Goal: Check status: Check status

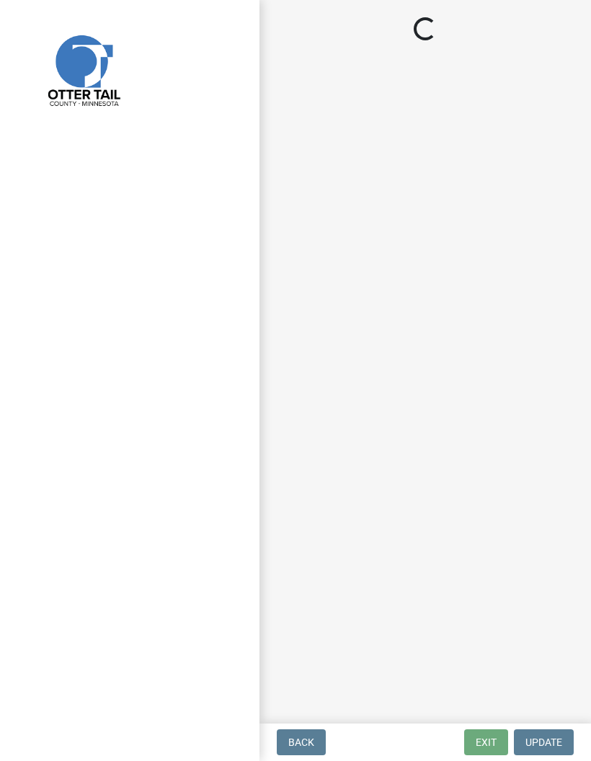
select select "710d5f49-2663-4e73-9718-d0c4e189f5ed"
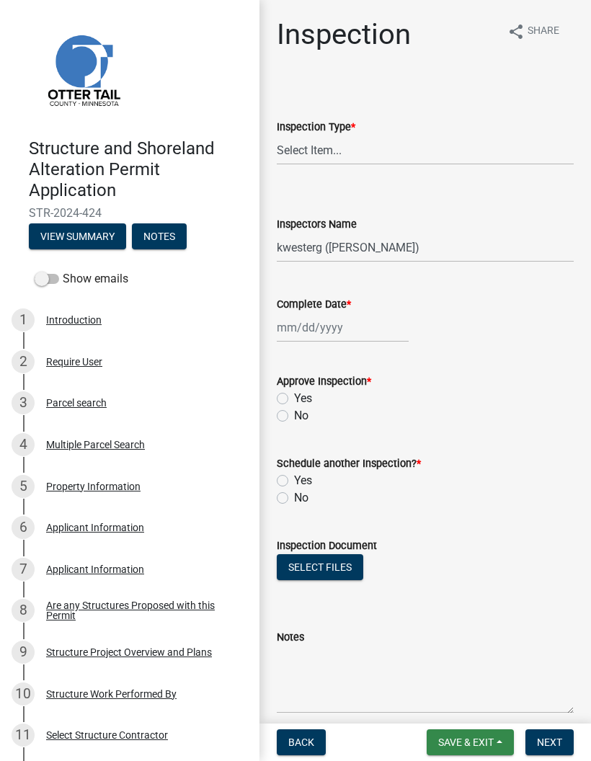
click at [468, 742] on span "Save & Exit" at bounding box center [466, 743] width 56 height 12
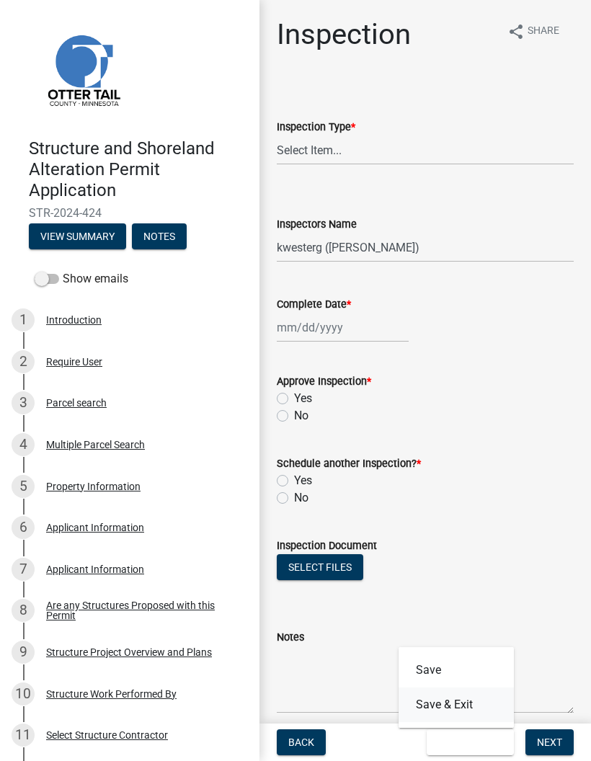
click at [463, 710] on button "Save & Exit" at bounding box center [456, 705] width 115 height 35
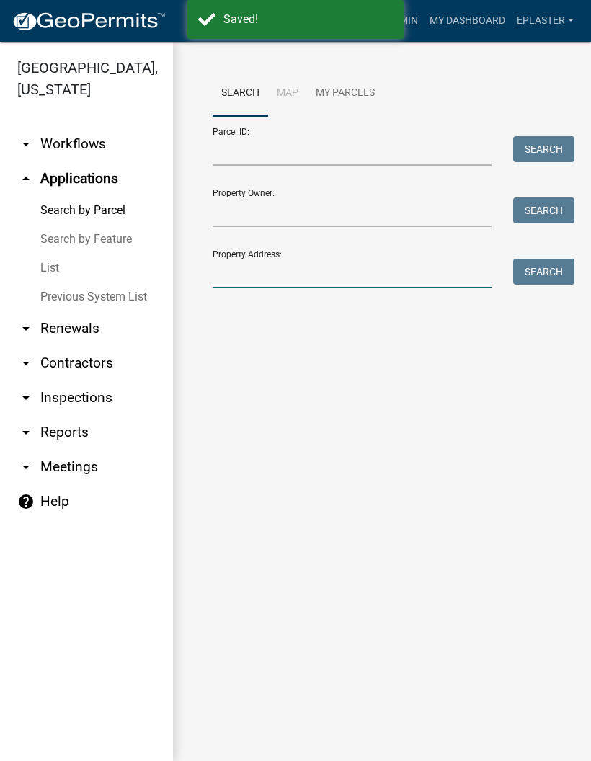
click at [343, 275] on input "Property Address:" at bounding box center [352, 274] width 279 height 30
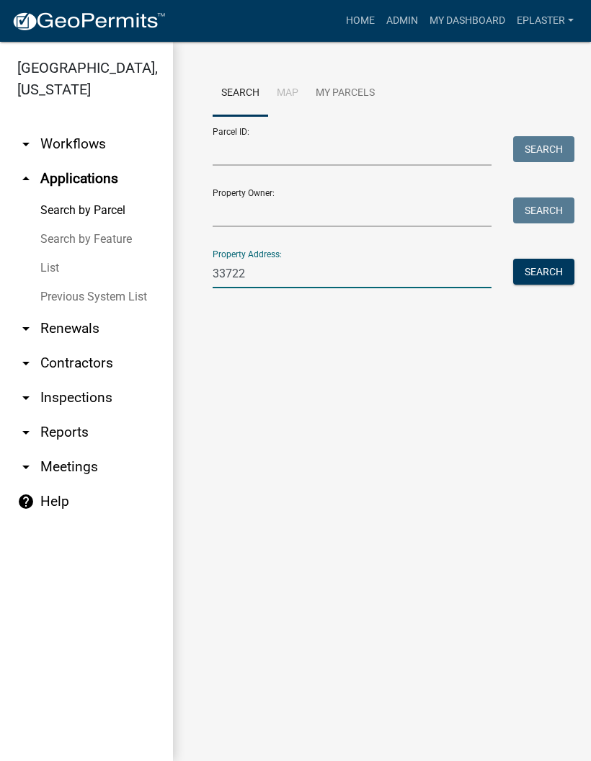
type input "33722"
click at [571, 262] on button "Search" at bounding box center [543, 272] width 61 height 26
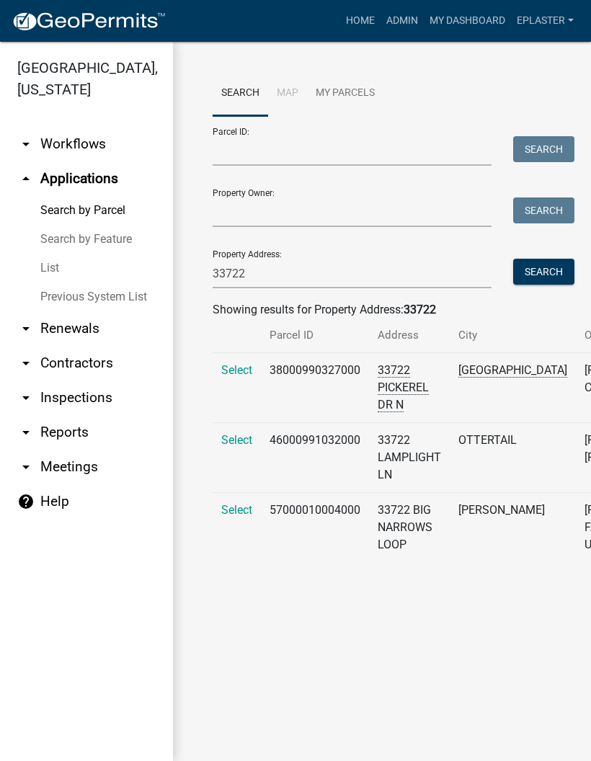
click at [235, 447] on span "Select" at bounding box center [236, 440] width 31 height 14
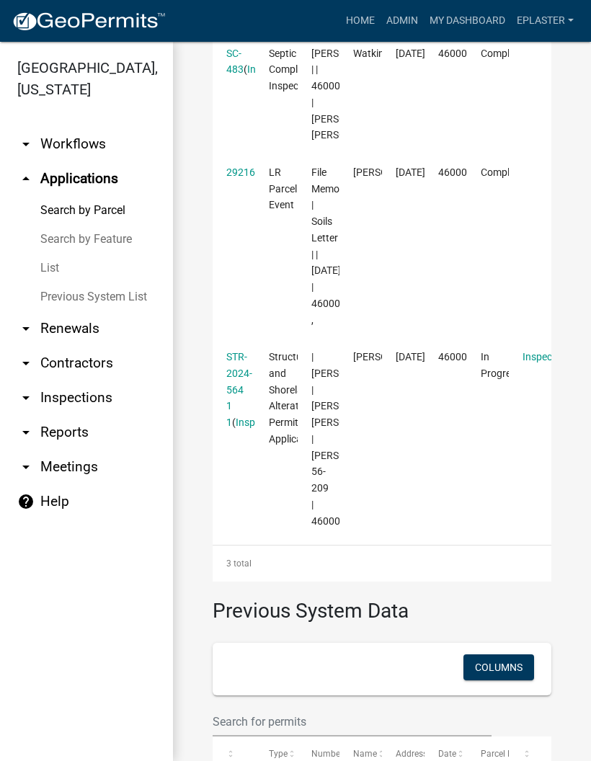
scroll to position [547, 0]
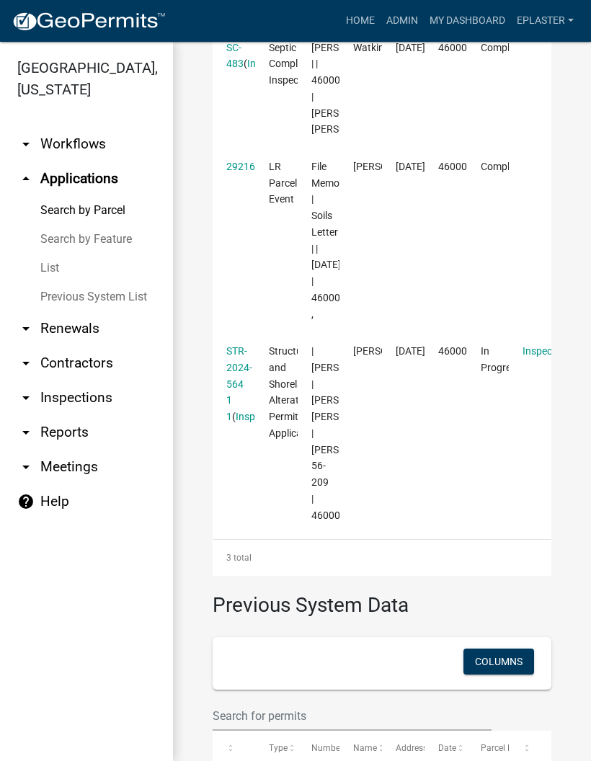
click at [234, 422] on link "STR-2024-564 1 1" at bounding box center [239, 383] width 26 height 77
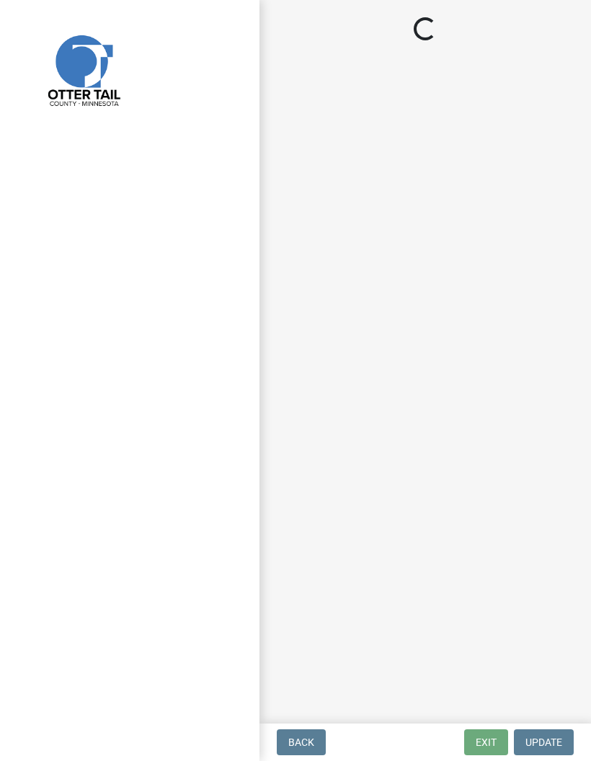
select select "710d5f49-2663-4e73-9718-d0c4e189f5ed"
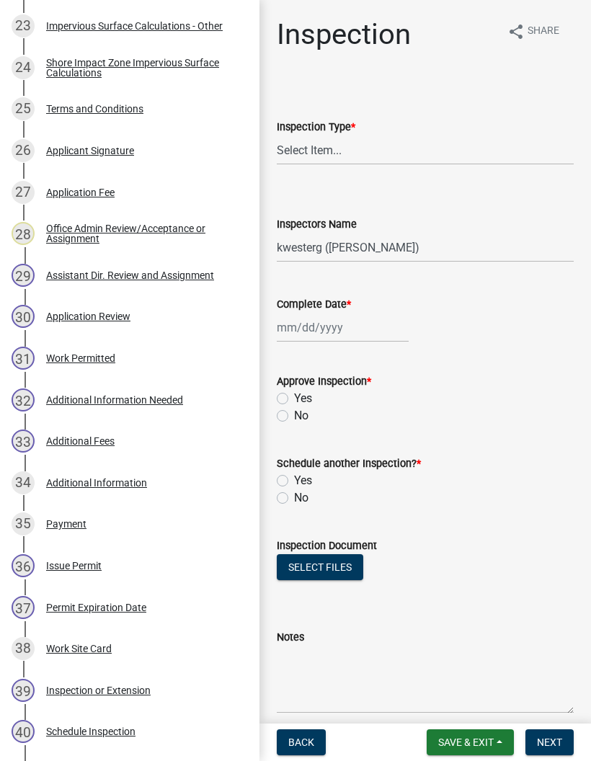
scroll to position [1210, 0]
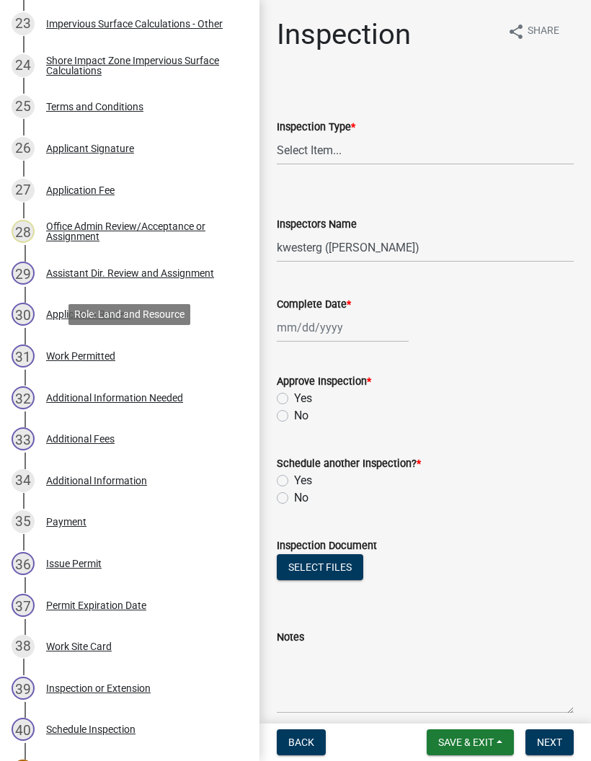
click at [205, 342] on link "31 Work Permitted" at bounding box center [130, 356] width 260 height 42
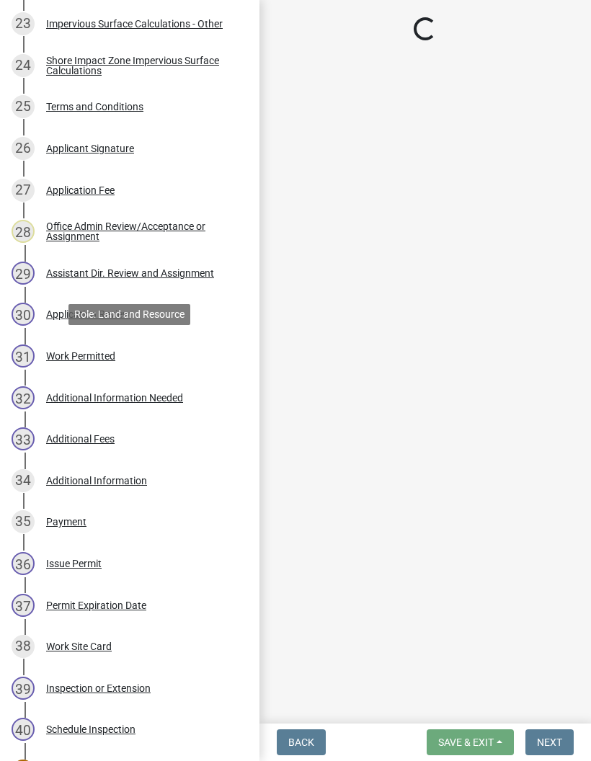
select select "4ffc802c-a91c-4807-8d38-a10afb9862f8"
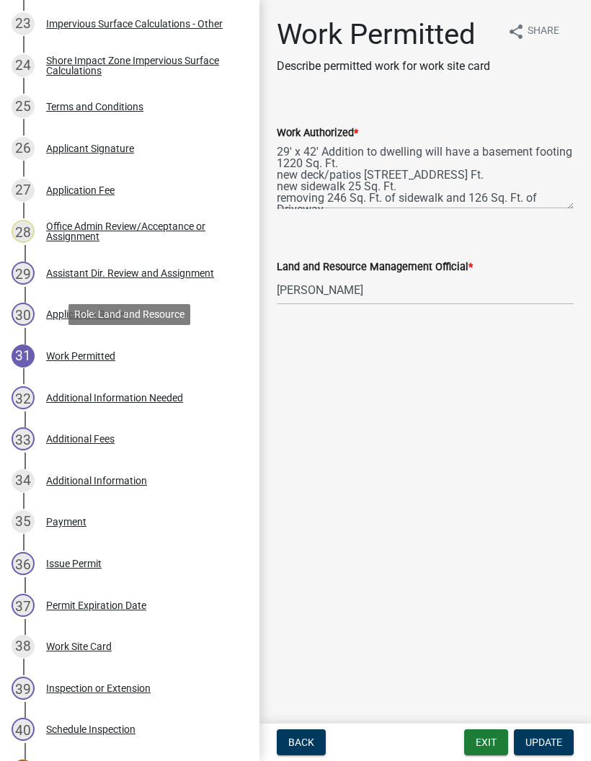
click at [198, 477] on div "34 Additional Information" at bounding box center [124, 480] width 225 height 23
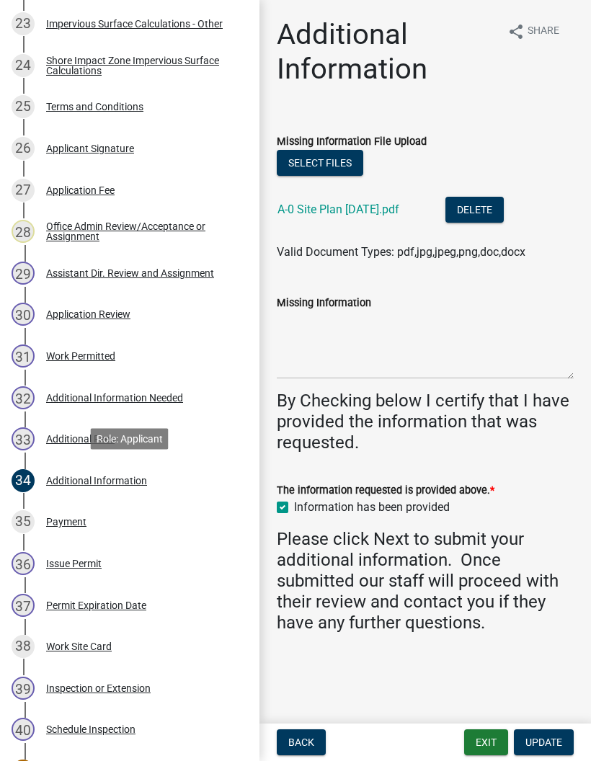
click at [389, 213] on link "A-0 Site Plan [DATE].pdf" at bounding box center [339, 210] width 122 height 14
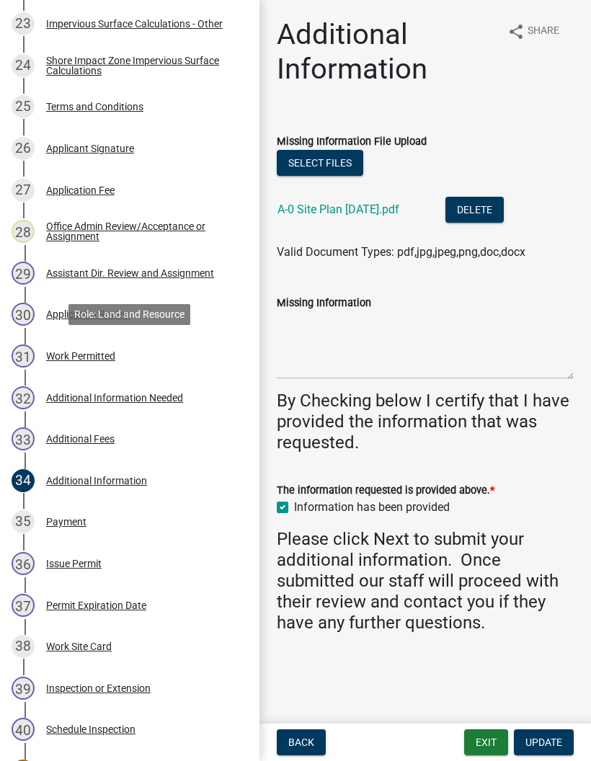
click at [190, 358] on div "31 Work Permitted" at bounding box center [124, 356] width 225 height 23
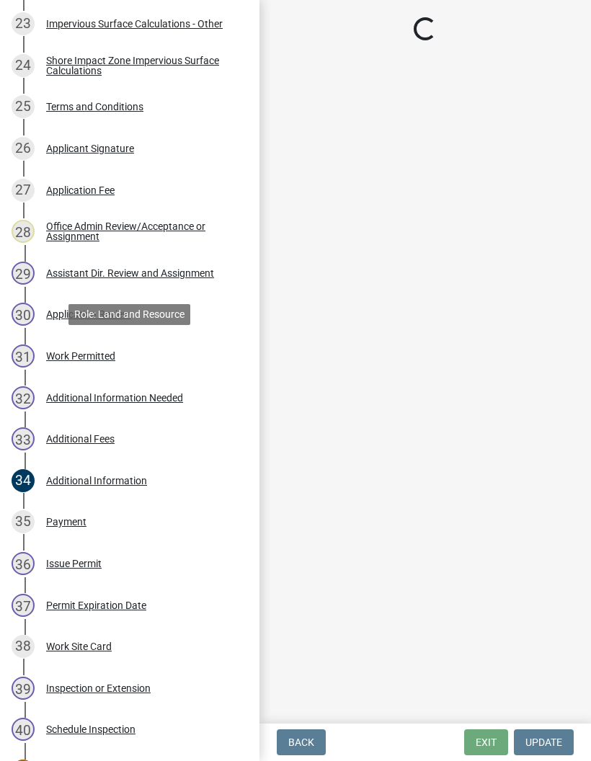
select select "4ffc802c-a91c-4807-8d38-a10afb9862f8"
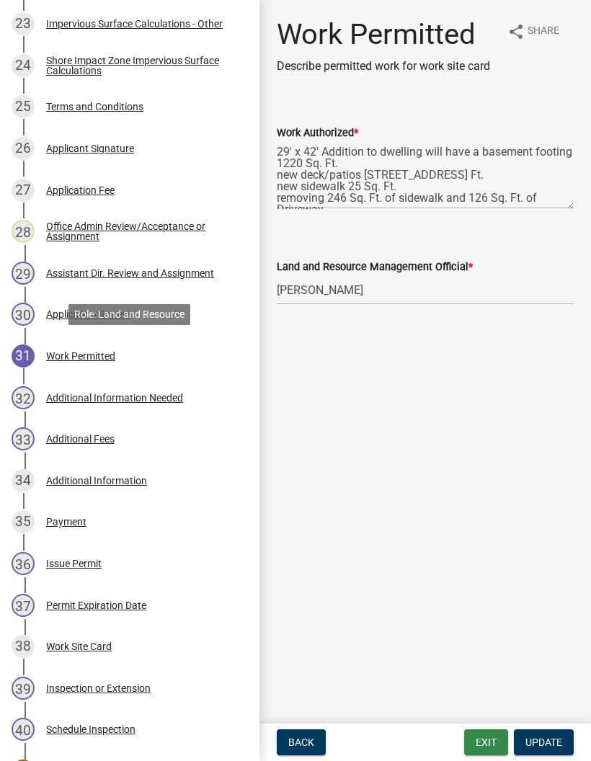
click at [481, 735] on button "Exit" at bounding box center [486, 743] width 44 height 26
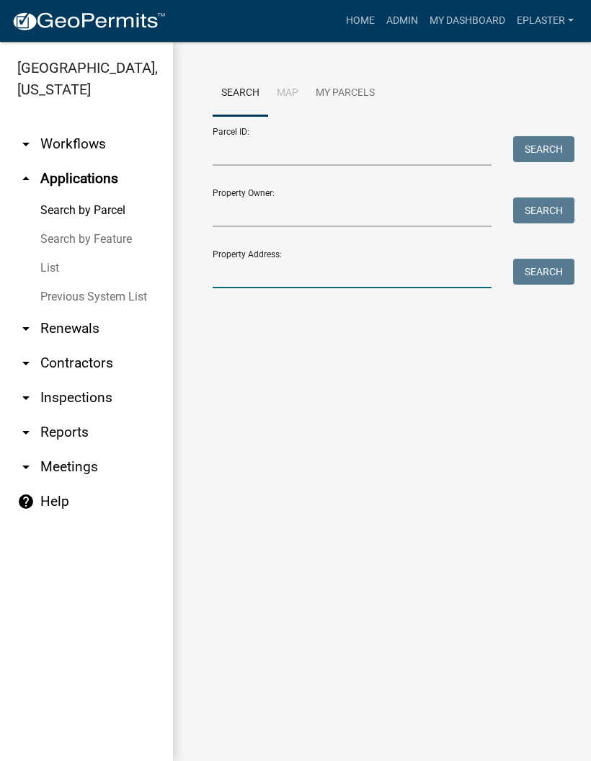
click at [389, 273] on input "Property Address:" at bounding box center [352, 274] width 279 height 30
type input "30749"
click at [545, 283] on button "Search" at bounding box center [543, 272] width 61 height 26
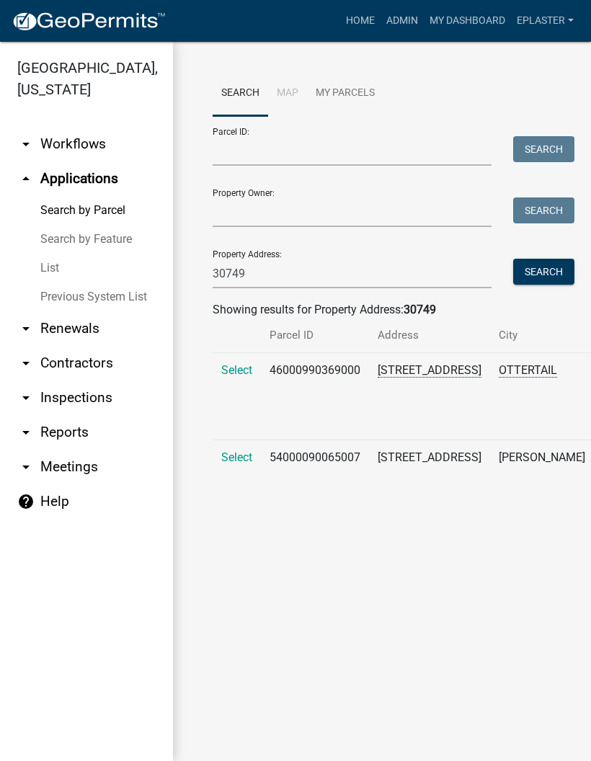
click at [249, 357] on td "Select" at bounding box center [237, 396] width 48 height 87
click at [224, 381] on td "Select" at bounding box center [237, 396] width 48 height 87
click at [242, 373] on span "Select" at bounding box center [236, 370] width 31 height 14
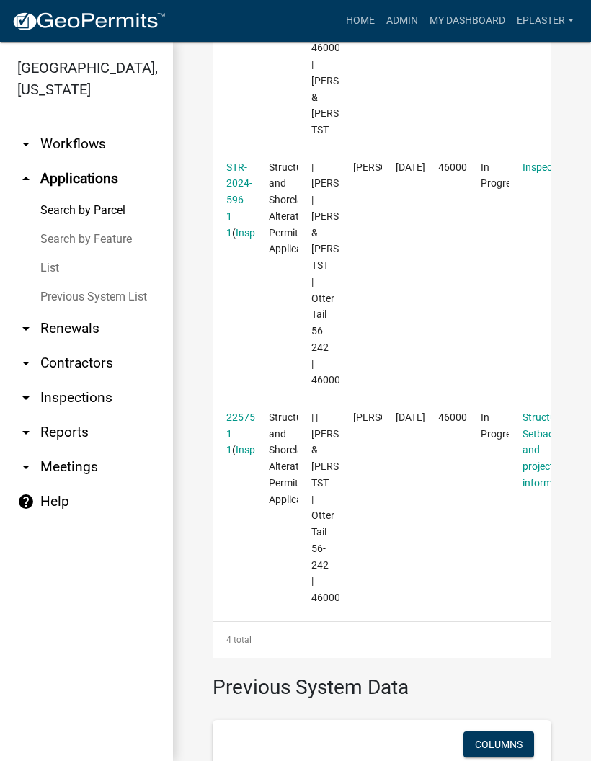
scroll to position [846, 0]
click at [246, 223] on link "STR-2024-596 1 1" at bounding box center [239, 200] width 26 height 77
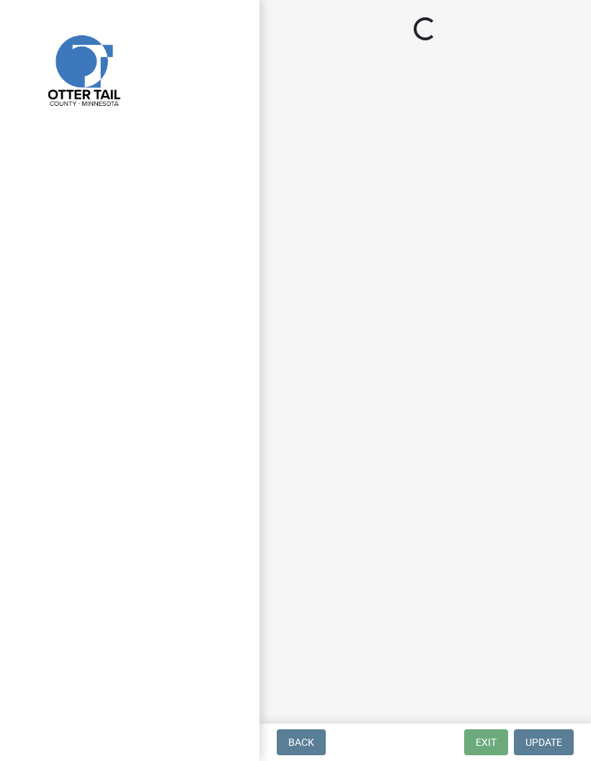
select select "710d5f49-2663-4e73-9718-d0c4e189f5ed"
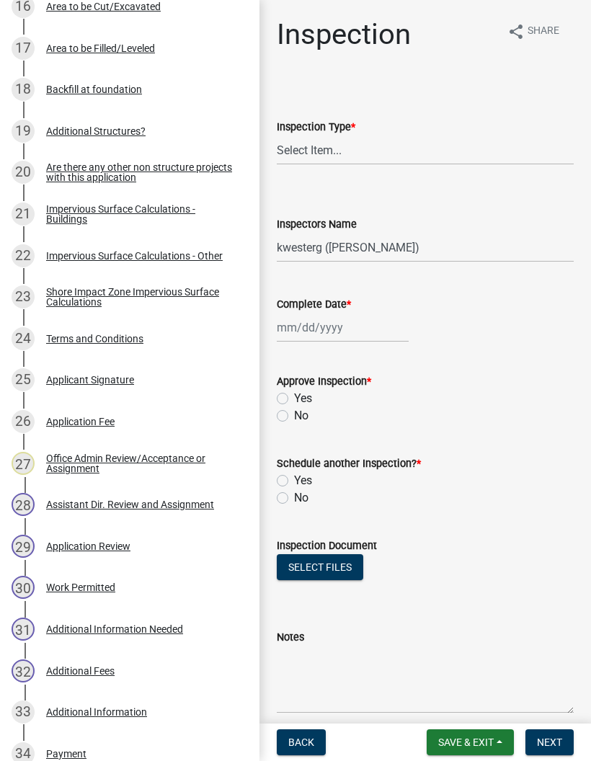
scroll to position [1023, 0]
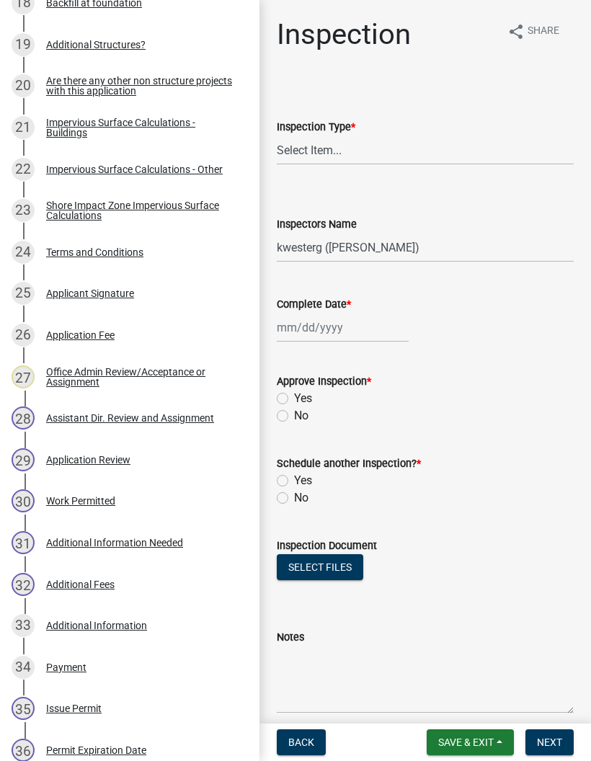
click at [61, 498] on div "Work Permitted" at bounding box center [80, 501] width 69 height 10
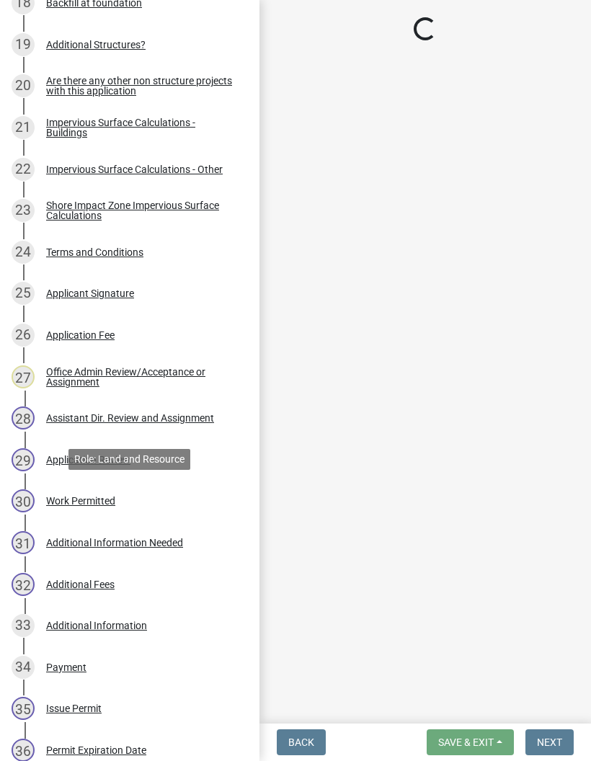
select select "1bc1e483-05bd-4456-8d1d-1de62b367160"
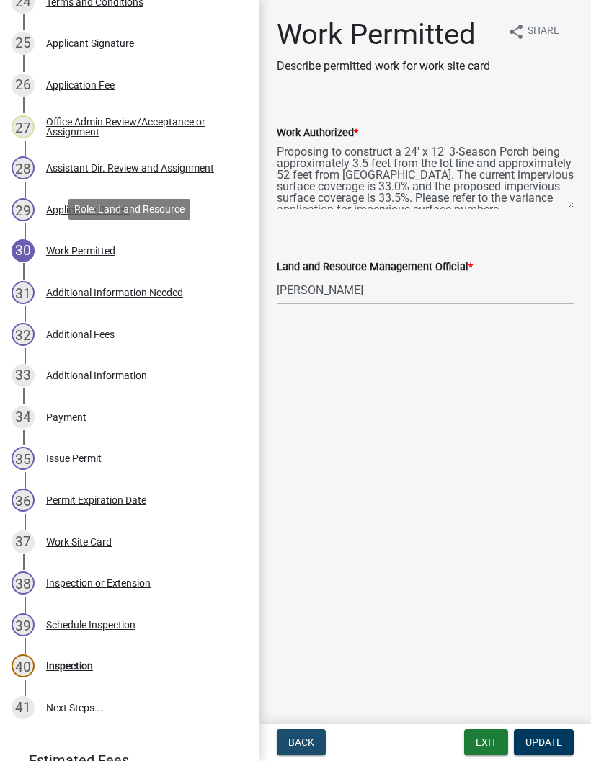
scroll to position [1271, 0]
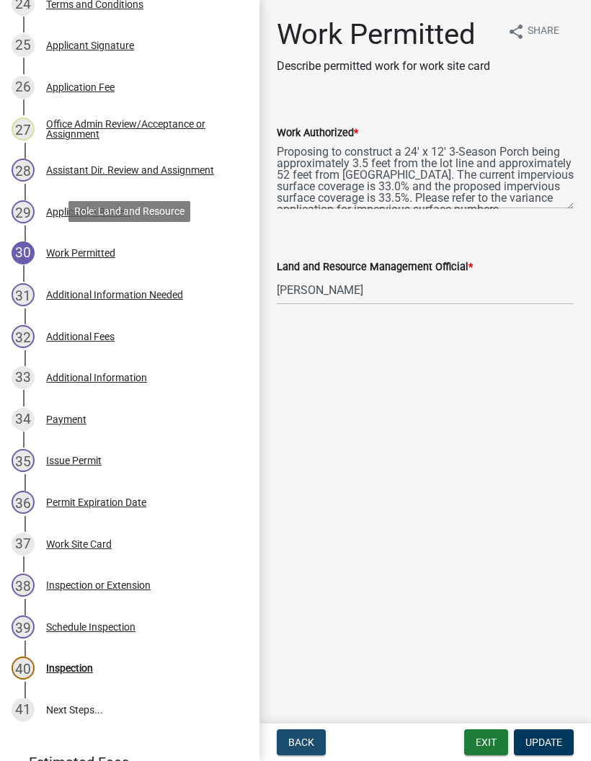
click at [188, 387] on div "33 Additional Information" at bounding box center [124, 377] width 225 height 23
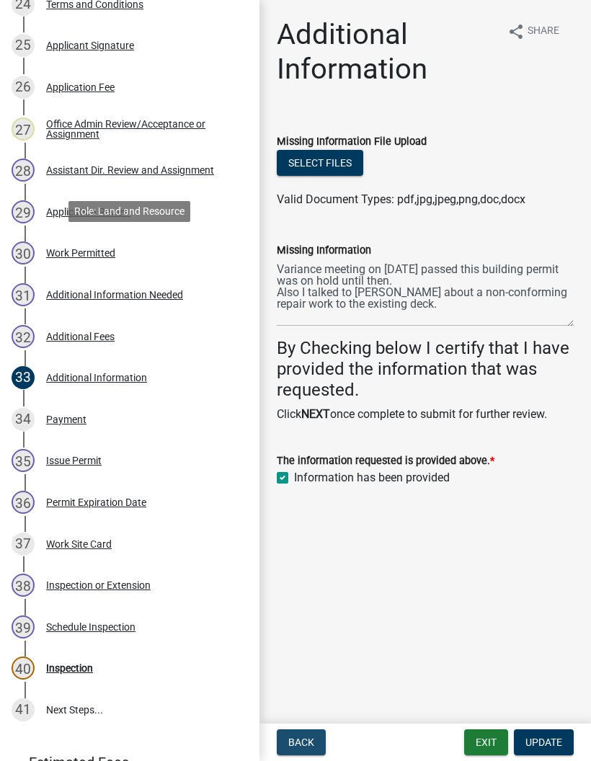
click at [188, 252] on div "30 Work Permitted" at bounding box center [124, 253] width 225 height 23
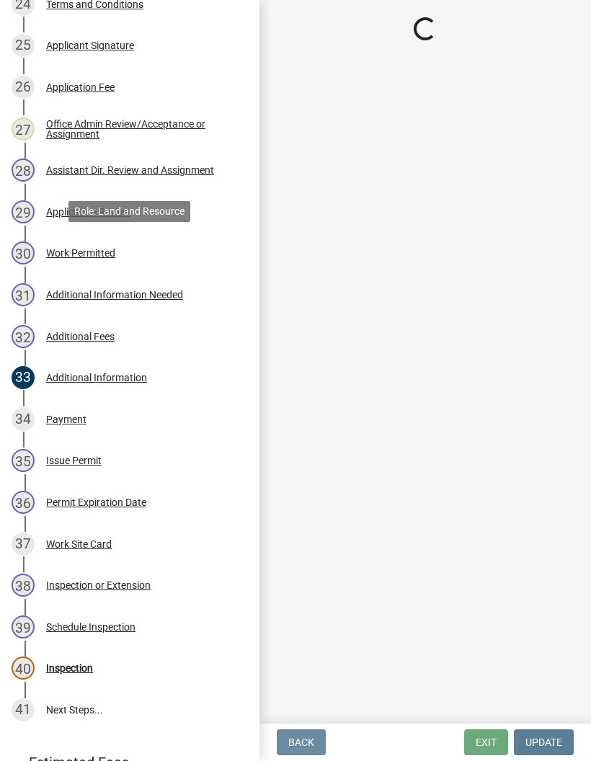
select select "1bc1e483-05bd-4456-8d1d-1de62b367160"
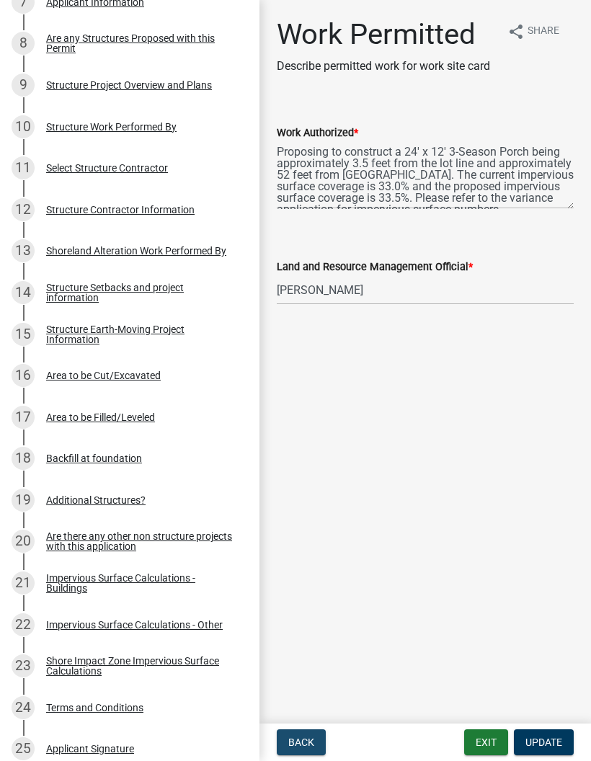
scroll to position [471, 0]
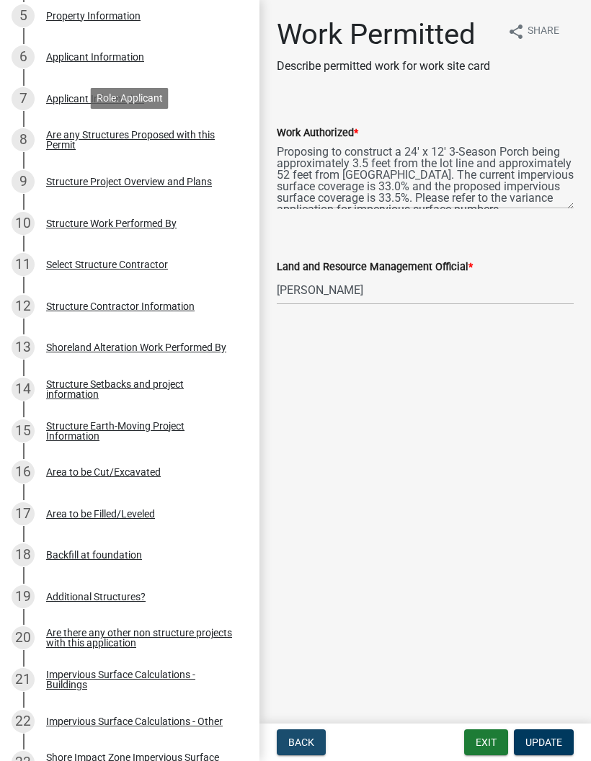
click at [225, 131] on div "Are any Structures Proposed with this Permit" at bounding box center [141, 140] width 190 height 20
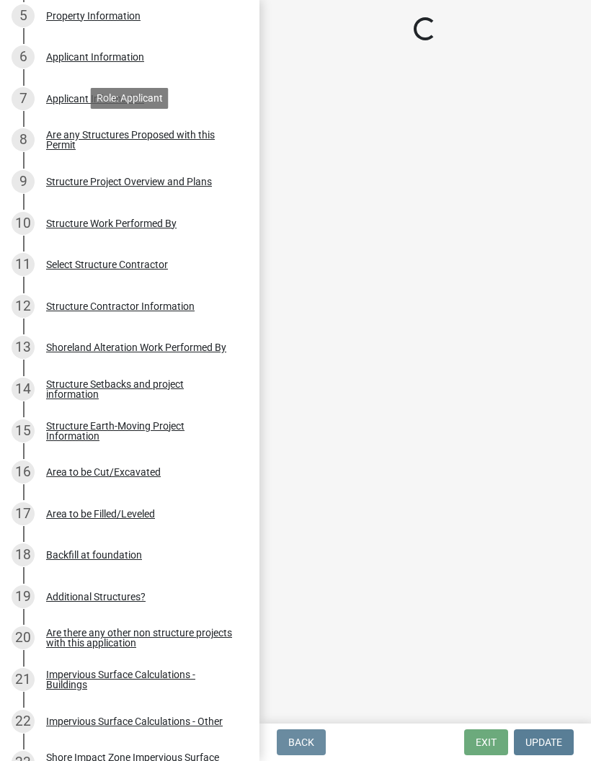
click at [206, 177] on div "Structure Project Overview and Plans" at bounding box center [129, 182] width 166 height 10
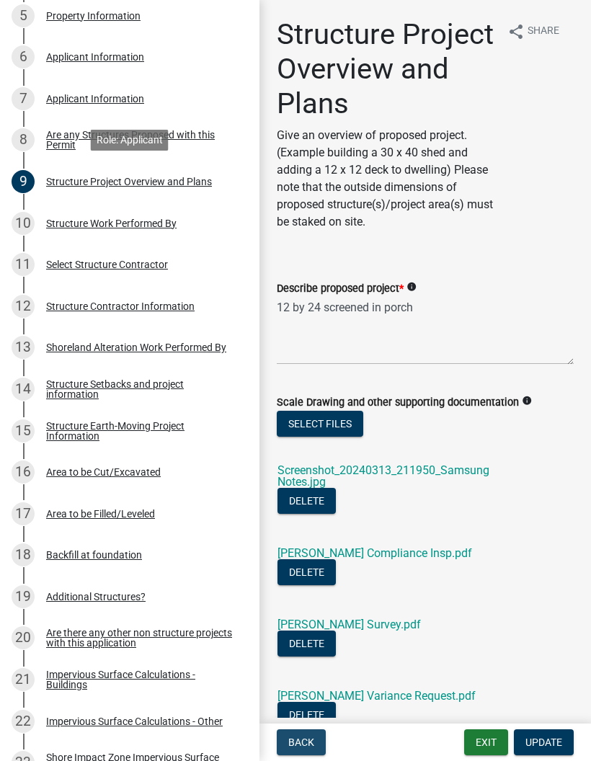
scroll to position [14, 0]
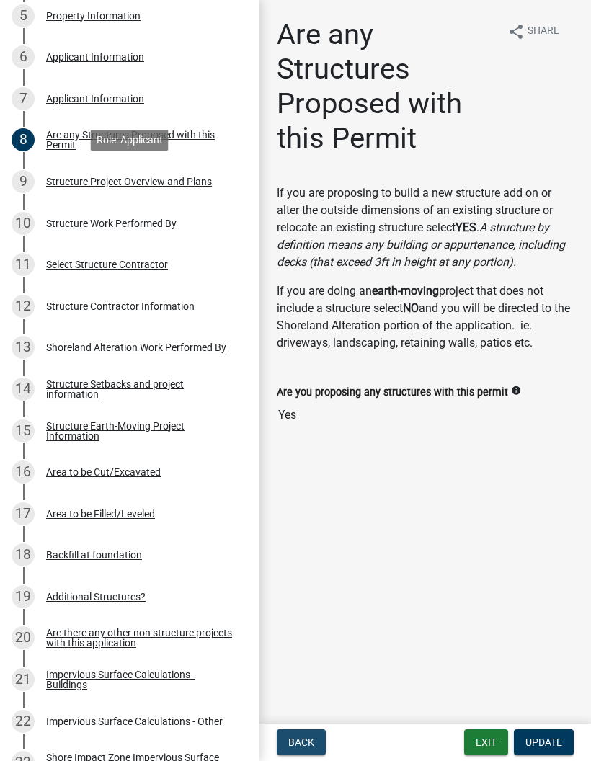
click at [208, 183] on div "Structure Project Overview and Plans" at bounding box center [129, 182] width 166 height 10
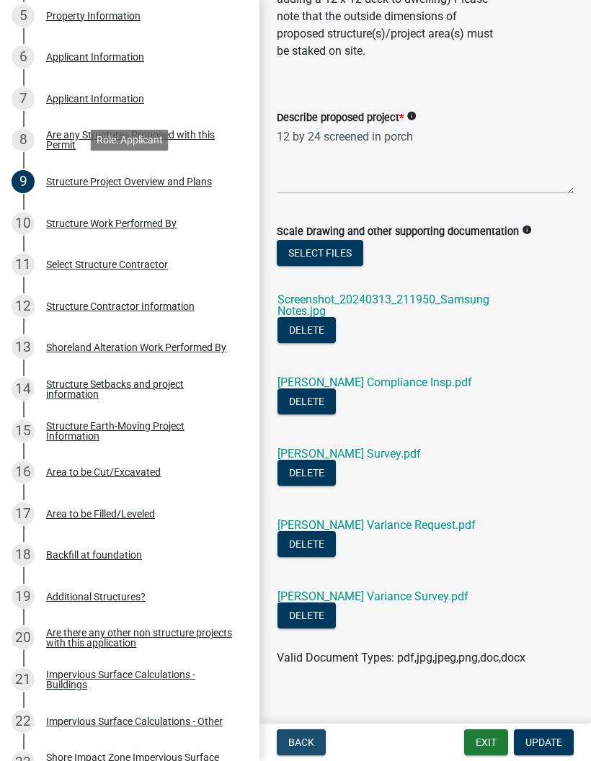
scroll to position [170, 0]
click at [438, 519] on link "[PERSON_NAME] Variance Request.pdf" at bounding box center [377, 526] width 198 height 14
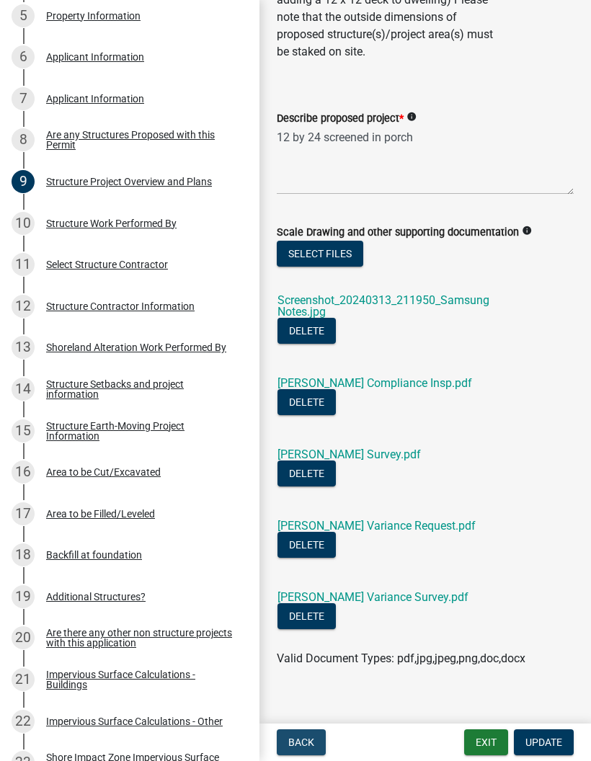
click at [403, 591] on link "[PERSON_NAME] Variance Survey.pdf" at bounding box center [373, 598] width 191 height 14
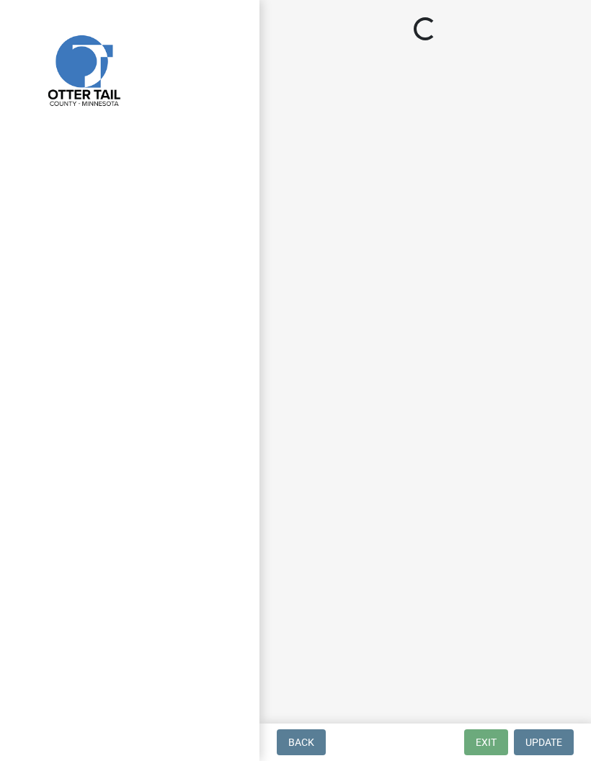
select select "710d5f49-2663-4e73-9718-d0c4e189f5ed"
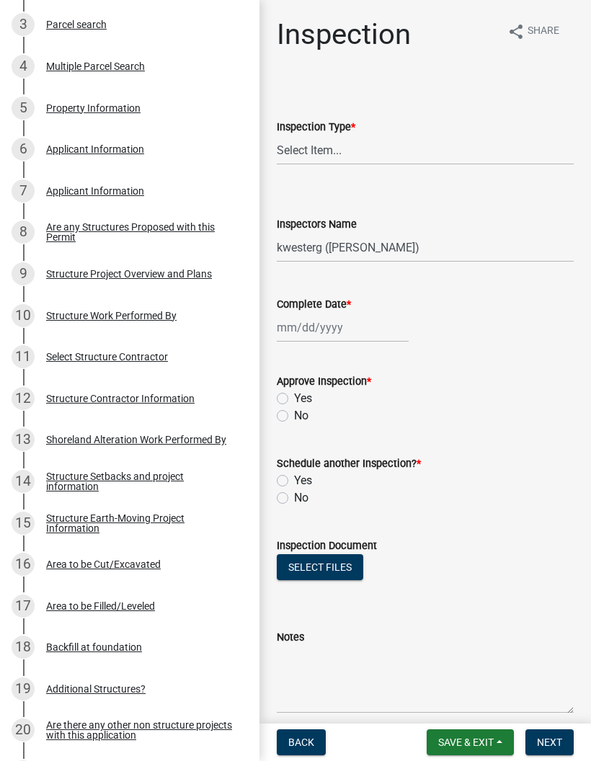
scroll to position [393, 0]
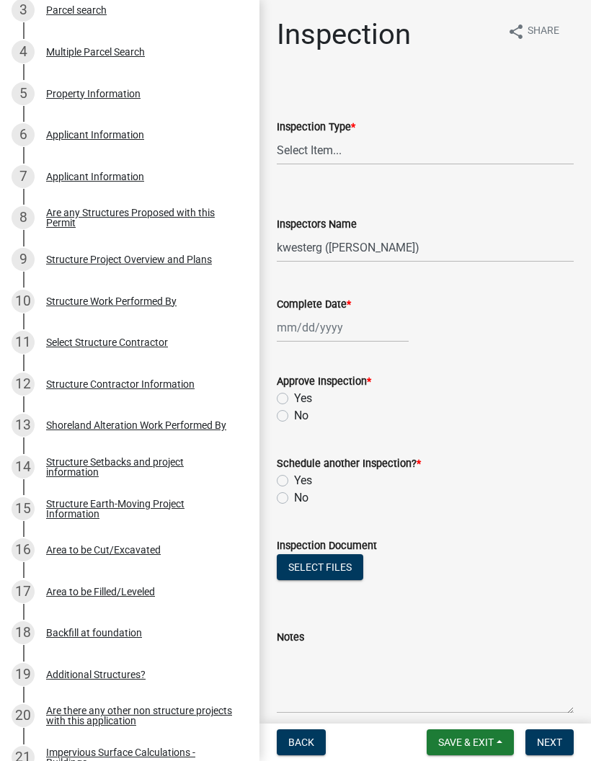
click at [209, 463] on div "Structure Setbacks and project information" at bounding box center [141, 467] width 190 height 20
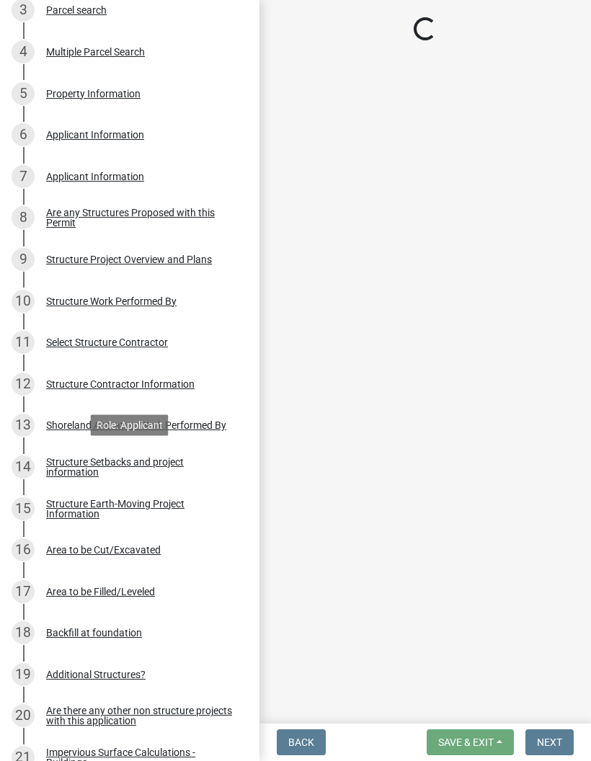
select select "18b28a59-dd74-4ec4-a1bc-0b6ca908341f"
select select "c185e313-3403-4239-bd61-bb563c58a77a"
select select "e560a688-e561-477d-b756-2b3ad714d8bd"
select select "2cd2bf72-2514-4a7a-a107-d5f67a03c691"
select select "6dc278b5-2802-4c25-b4bb-ae59f5ac2011"
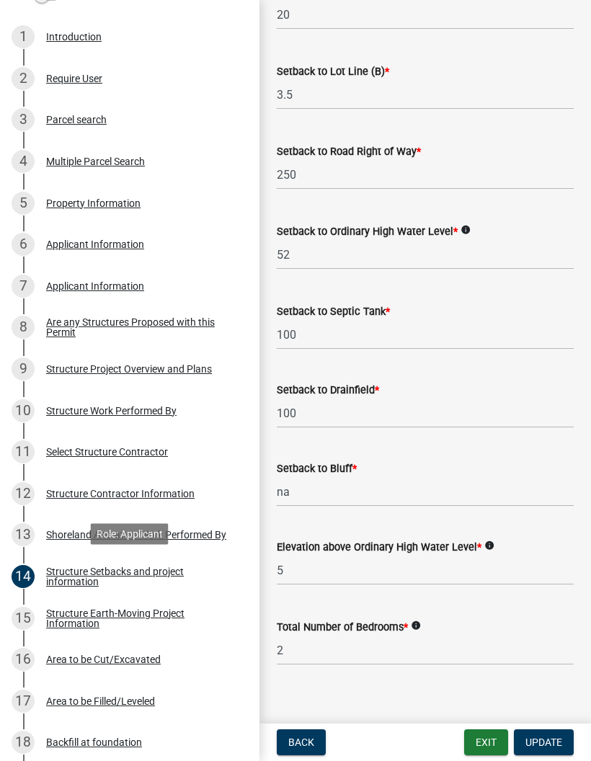
scroll to position [284, 0]
click at [201, 377] on div "9 Structure Project Overview and Plans" at bounding box center [124, 368] width 225 height 23
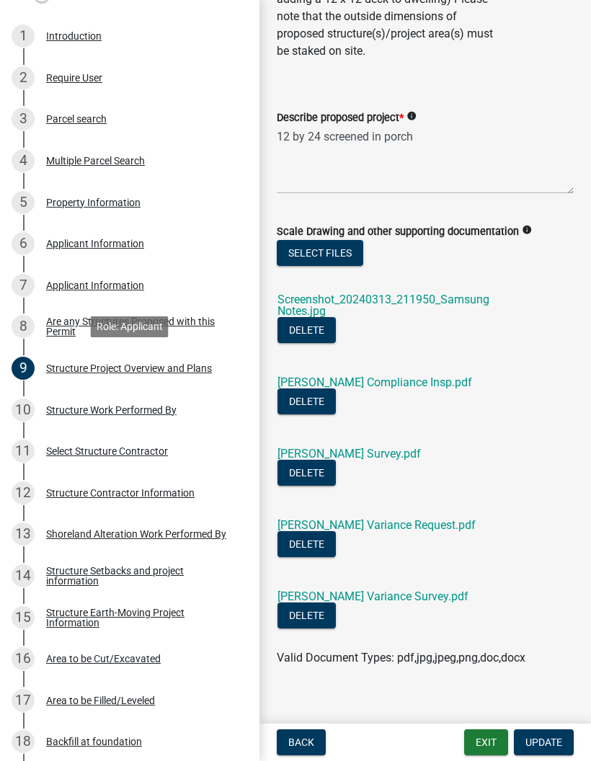
scroll to position [170, 0]
click at [423, 382] on link "[PERSON_NAME] Compliance Insp.pdf" at bounding box center [375, 383] width 195 height 14
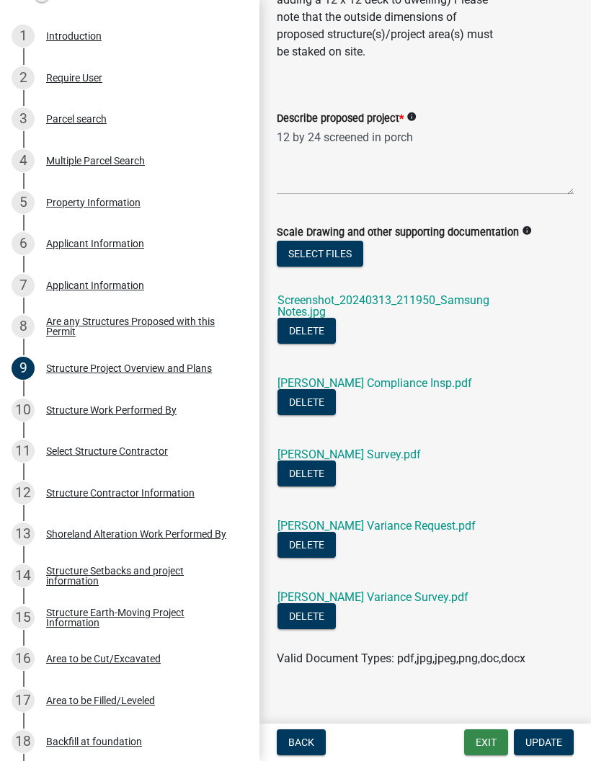
click at [483, 735] on button "Exit" at bounding box center [486, 743] width 44 height 26
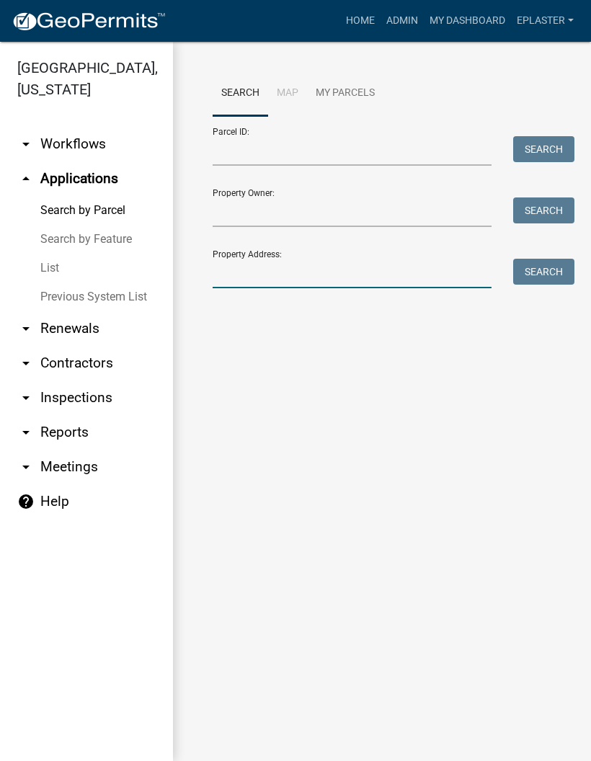
click at [333, 278] on input "Property Address:" at bounding box center [352, 274] width 279 height 30
type input "30612"
click at [551, 279] on button "Search" at bounding box center [543, 272] width 61 height 26
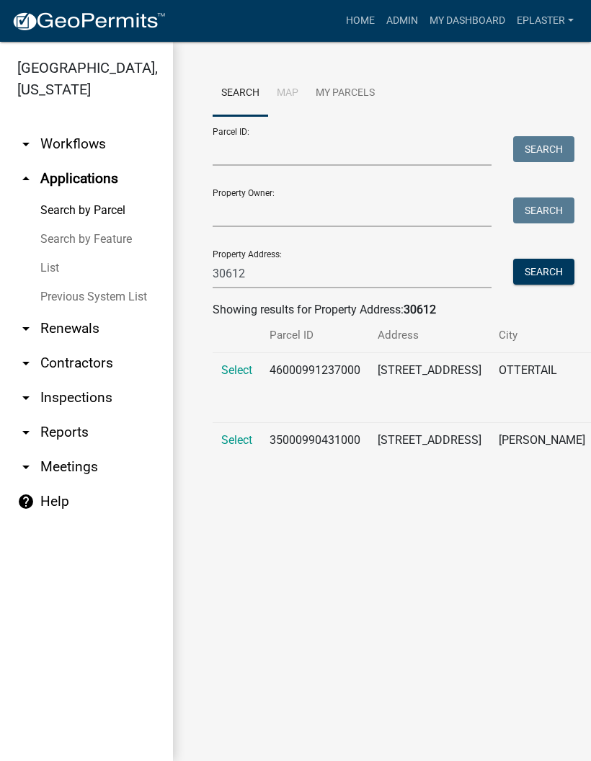
click at [218, 381] on td "Select" at bounding box center [237, 388] width 48 height 70
click at [234, 371] on span "Select" at bounding box center [236, 370] width 31 height 14
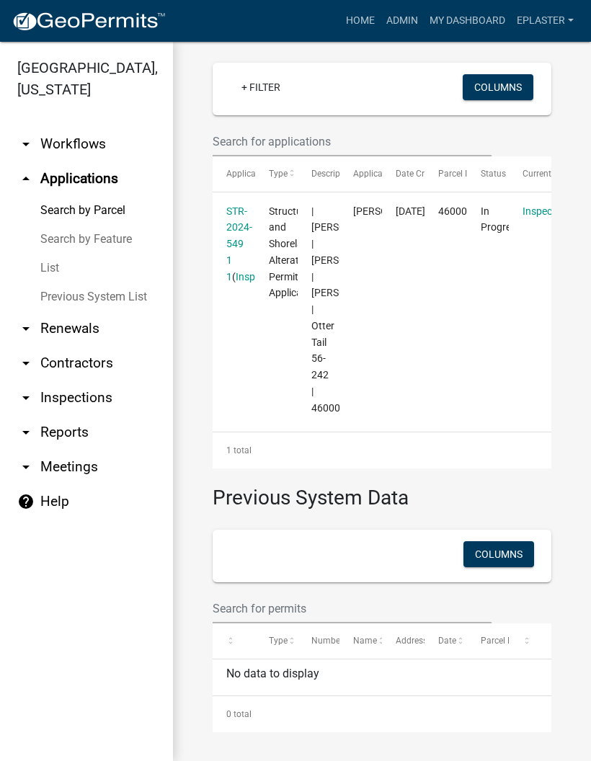
scroll to position [456, 0]
click at [237, 206] on link "STR-2024-549 1 1" at bounding box center [239, 244] width 26 height 77
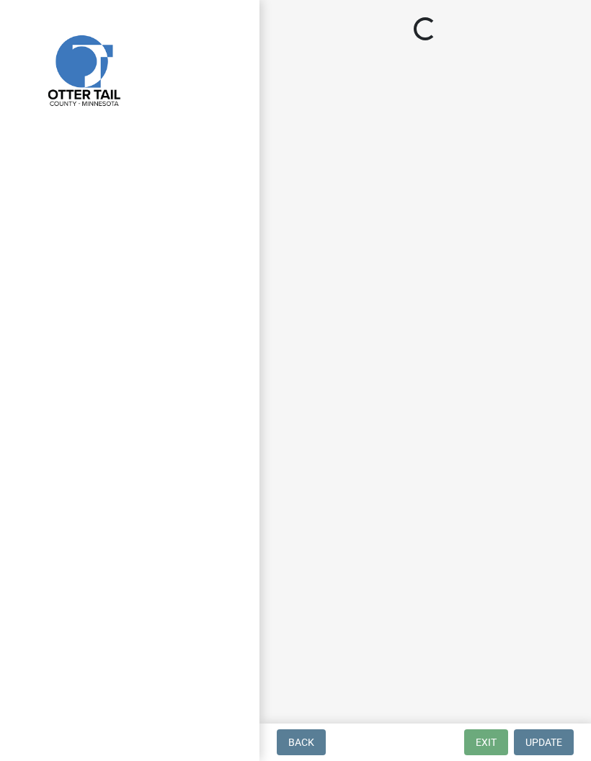
select select "710d5f49-2663-4e73-9718-d0c4e189f5ed"
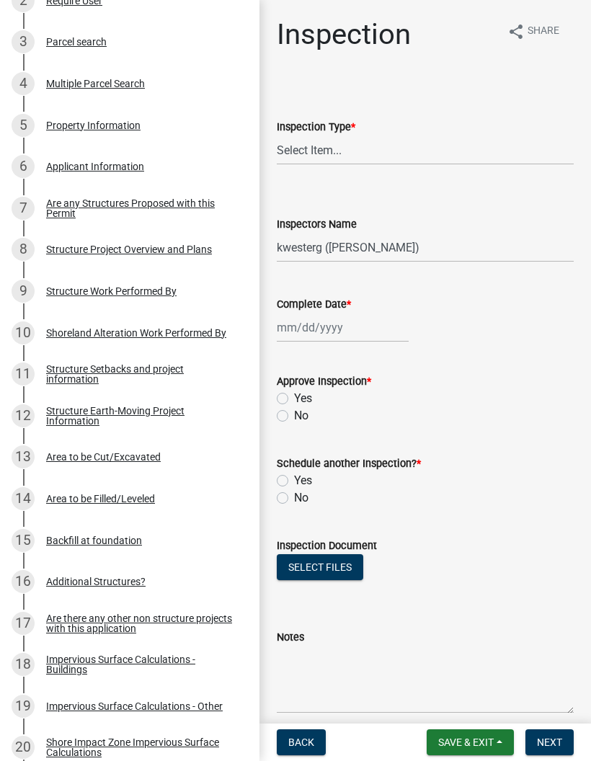
scroll to position [311, 0]
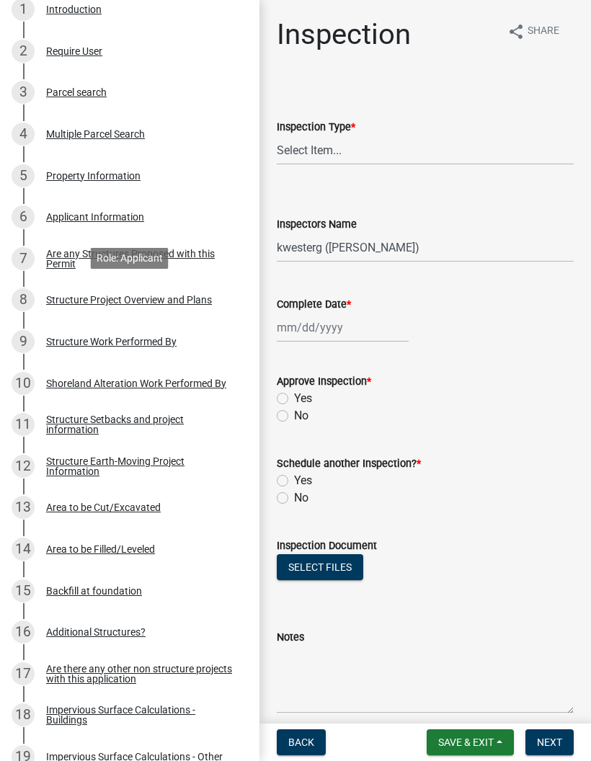
click at [192, 295] on div "Structure Project Overview and Plans" at bounding box center [129, 300] width 166 height 10
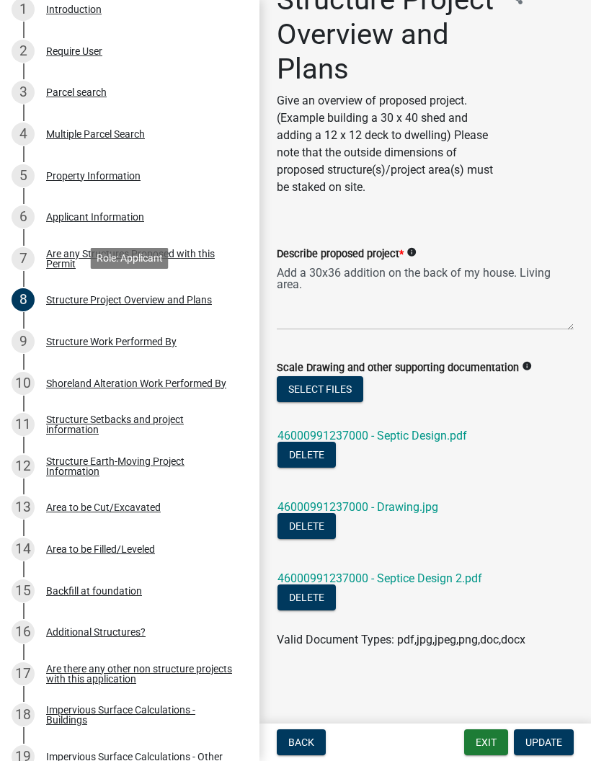
scroll to position [35, 0]
click at [416, 505] on link "46000991237000 - Drawing.jpg" at bounding box center [358, 507] width 161 height 14
click at [481, 743] on button "Exit" at bounding box center [486, 743] width 44 height 26
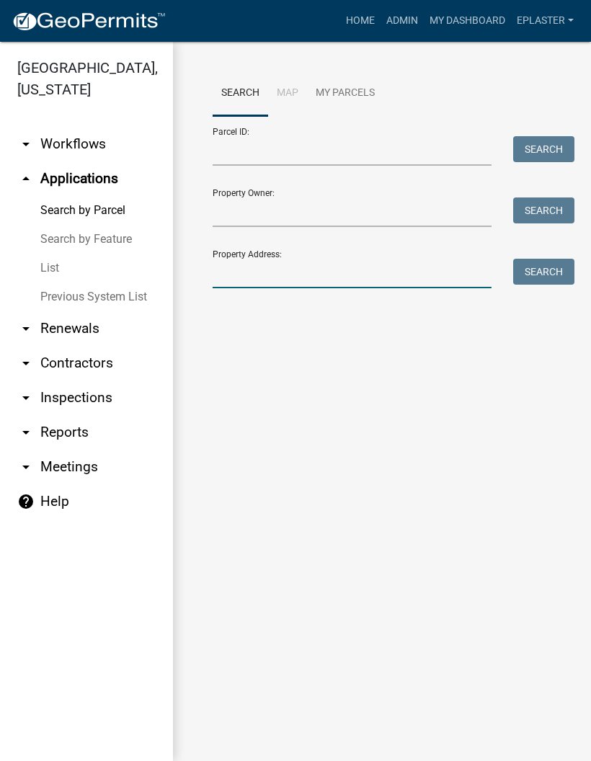
click at [366, 268] on input "Property Address:" at bounding box center [352, 274] width 279 height 30
type input "28199"
click at [549, 270] on button "Search" at bounding box center [543, 272] width 61 height 26
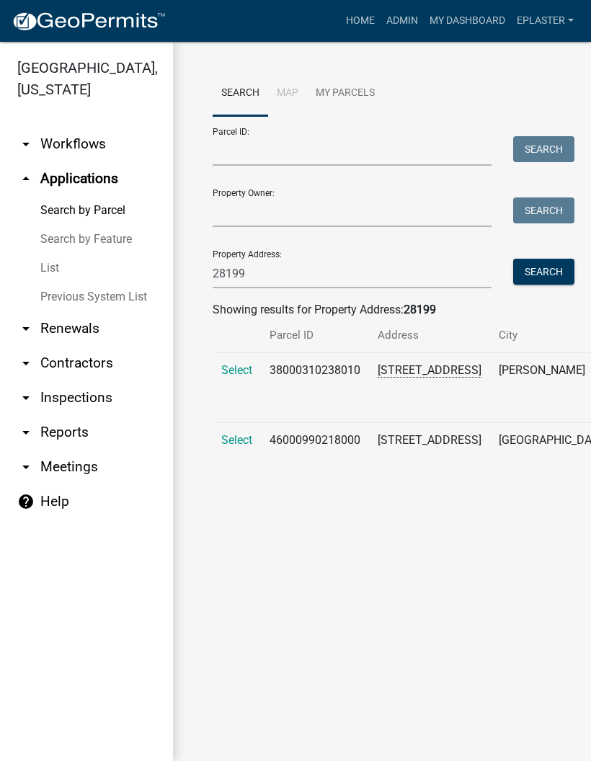
click at [231, 447] on span "Select" at bounding box center [236, 440] width 31 height 14
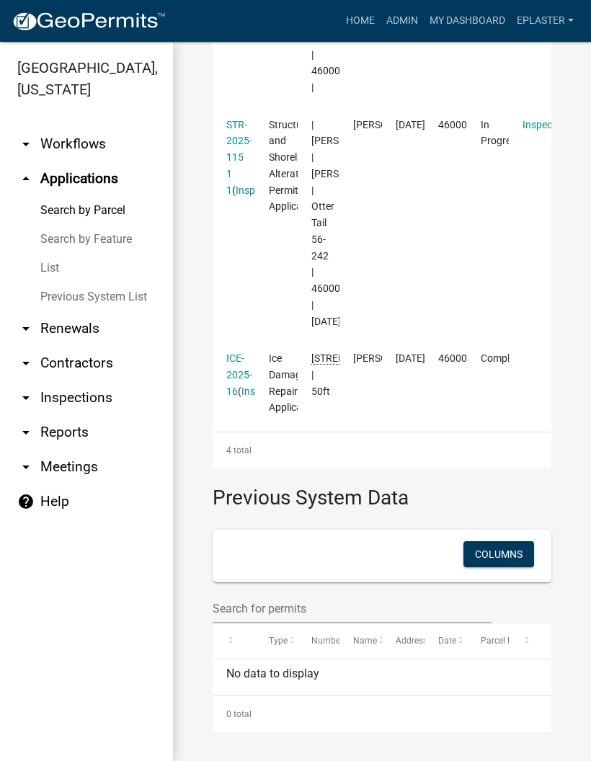
scroll to position [963, 0]
click at [243, 196] on link "STR-2025-115 1 1" at bounding box center [239, 157] width 26 height 77
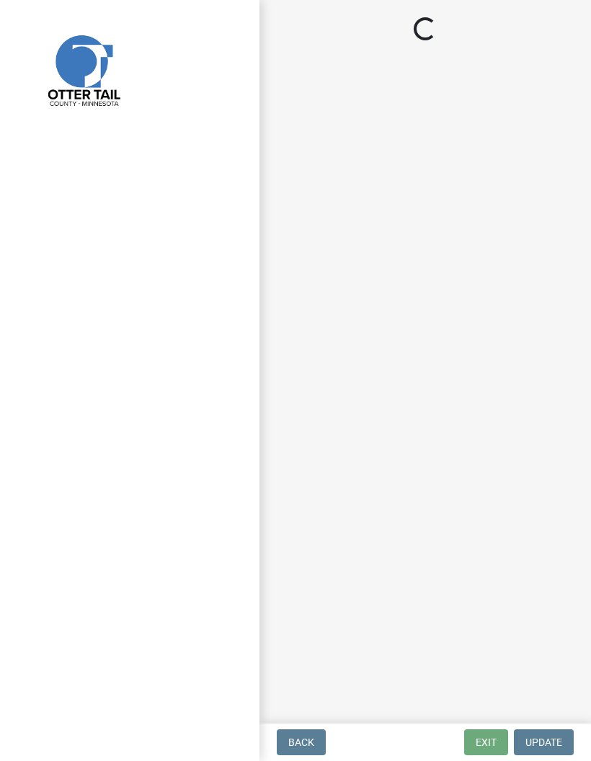
select select "710d5f49-2663-4e73-9718-d0c4e189f5ed"
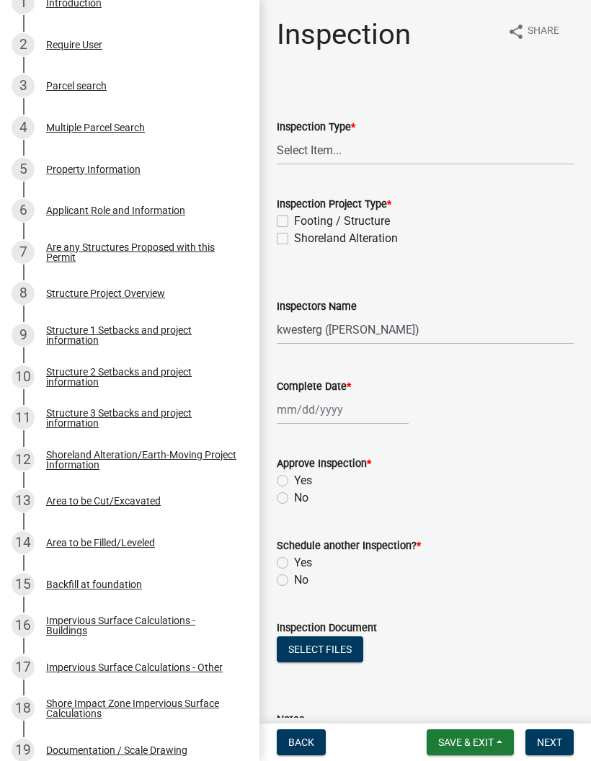
scroll to position [316, 0]
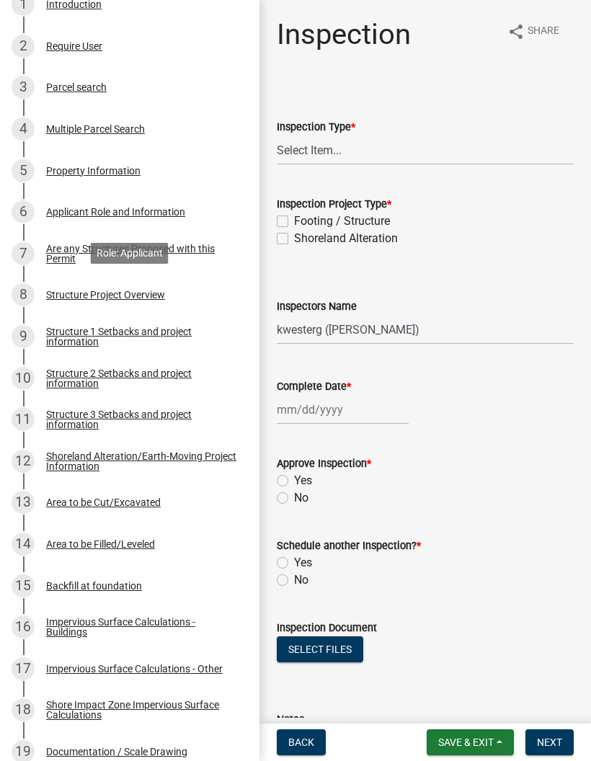
click at [200, 293] on div "8 Structure Project Overview" at bounding box center [124, 294] width 225 height 23
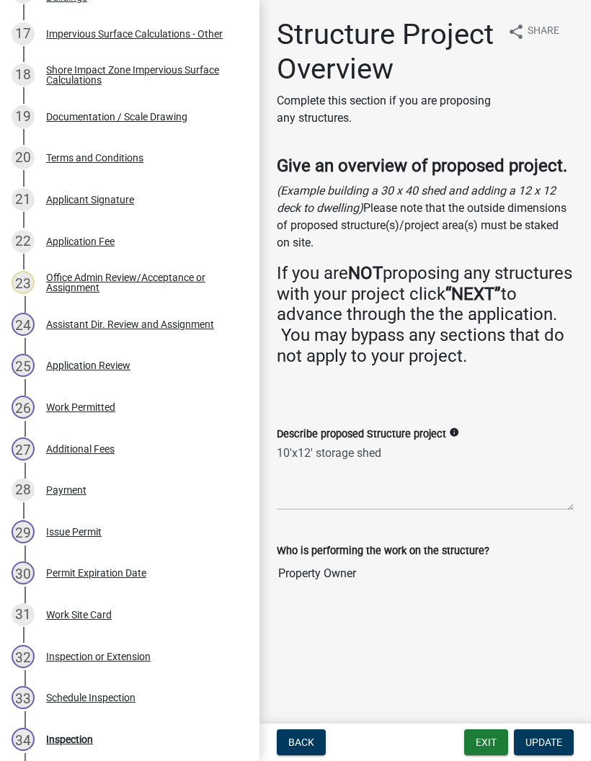
scroll to position [942, 0]
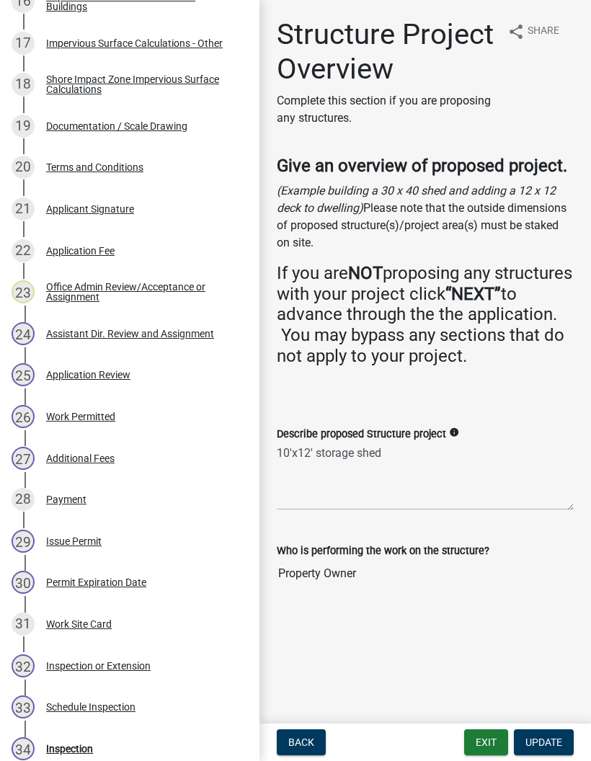
click at [189, 409] on div "26 Work Permitted" at bounding box center [124, 416] width 225 height 23
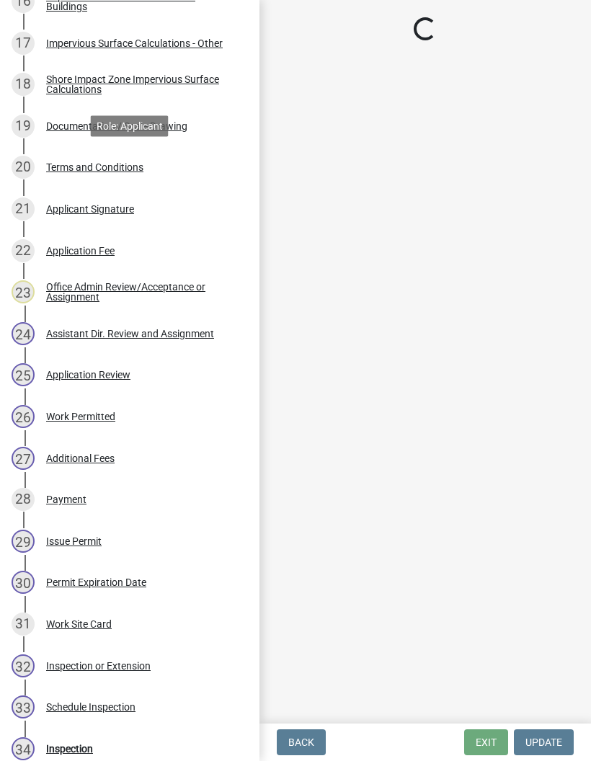
click at [164, 168] on div "20 Terms and Conditions" at bounding box center [124, 167] width 225 height 23
click at [215, 123] on div "19 Documentation / Scale Drawing" at bounding box center [124, 126] width 225 height 23
select select "f6a741f6-6d10-4601-9562-2e8ce244b7e0"
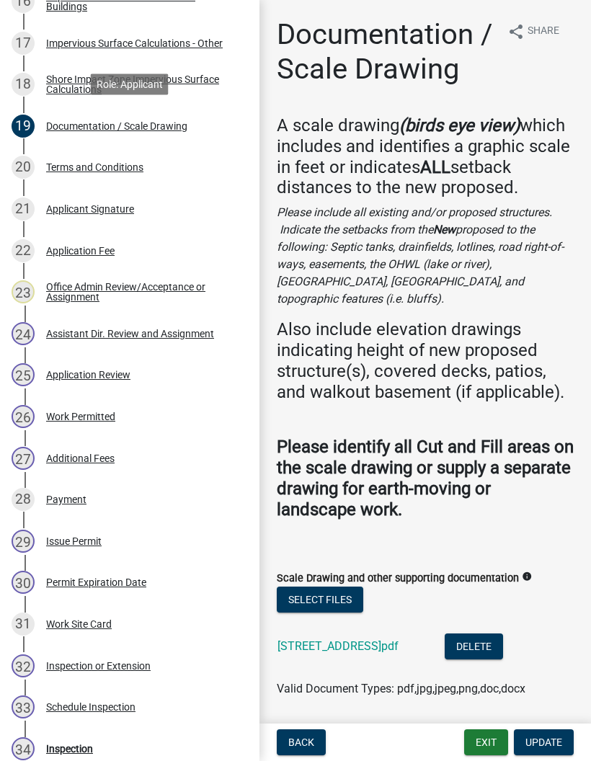
click at [213, 122] on div "19 Documentation / Scale Drawing" at bounding box center [124, 126] width 225 height 23
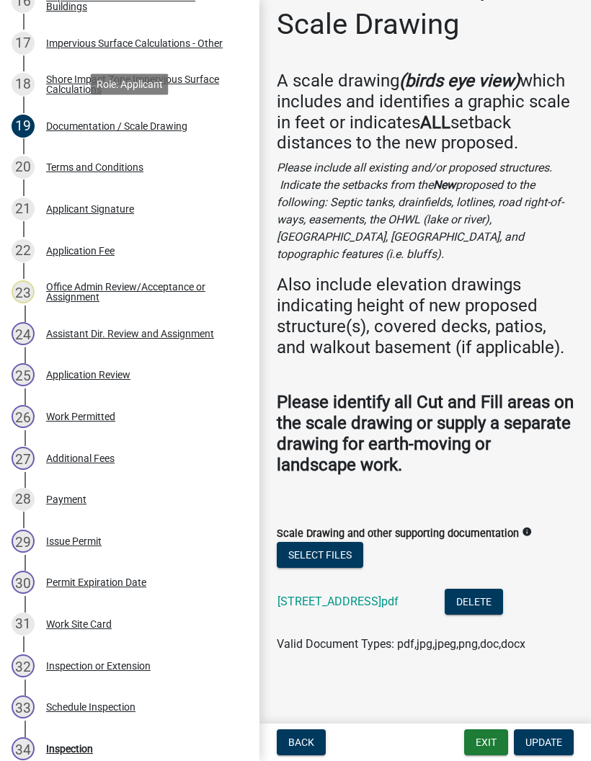
scroll to position [43, 0]
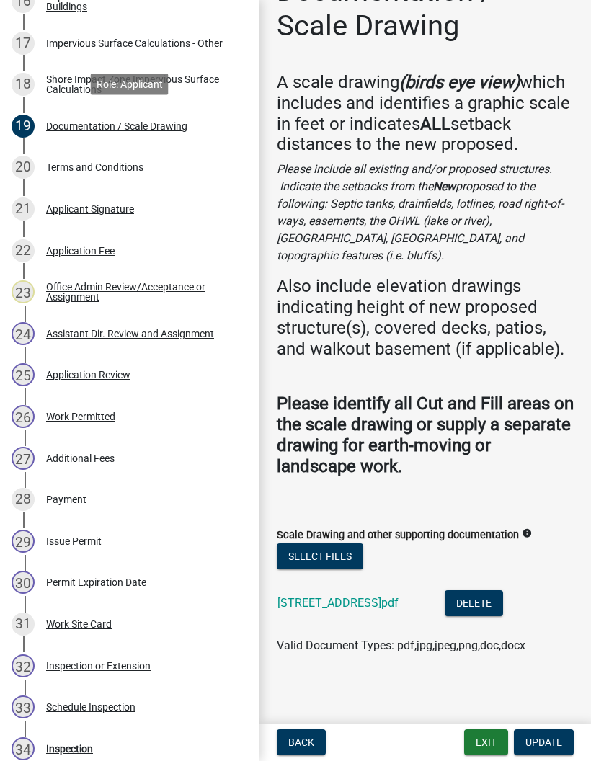
click at [399, 596] on link "28191 N Midway park dr.pdf" at bounding box center [338, 603] width 121 height 14
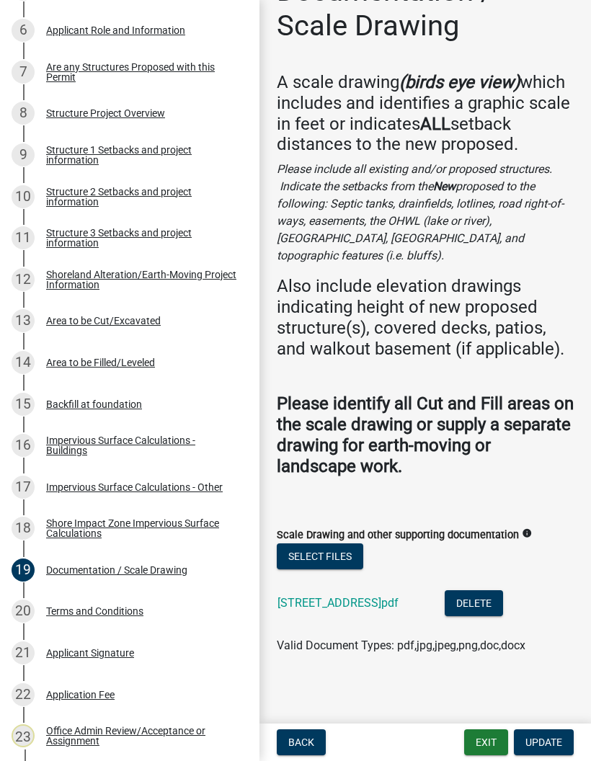
scroll to position [494, 0]
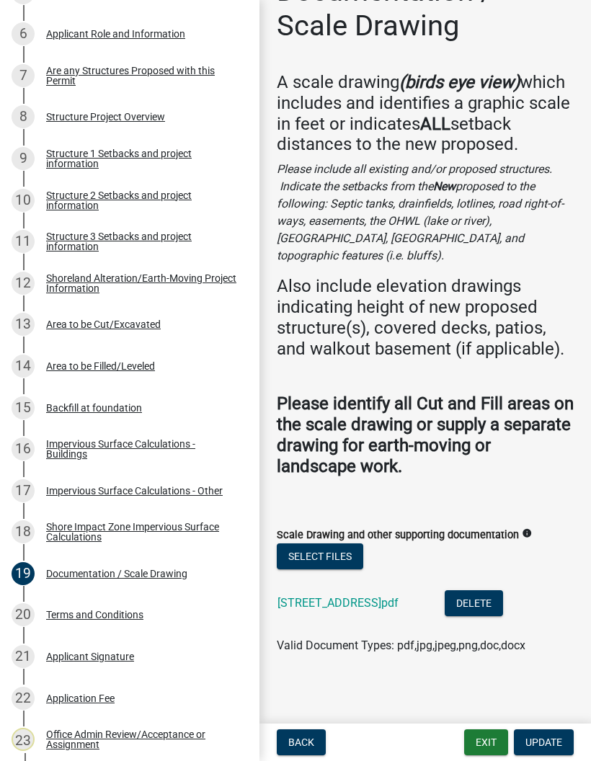
click at [187, 150] on div "Structure 1 Setbacks and project information" at bounding box center [141, 159] width 190 height 20
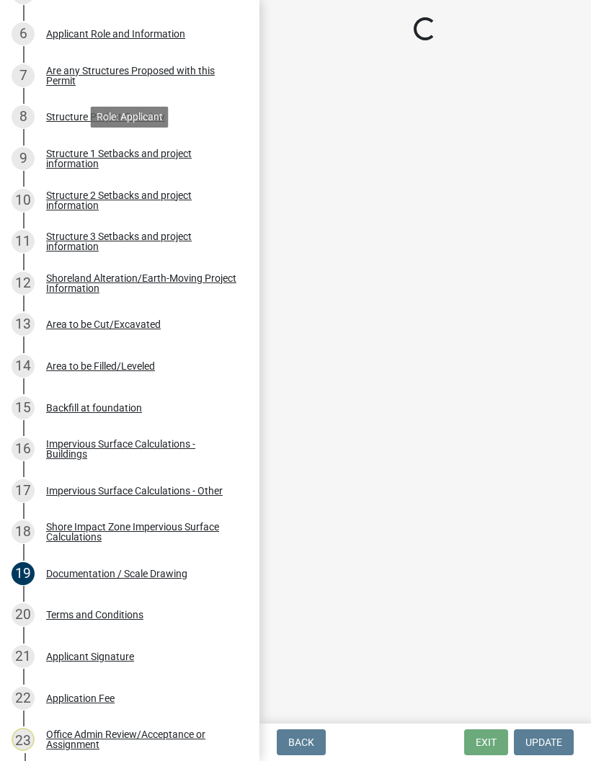
scroll to position [0, 0]
select select "c185e313-3403-4239-bd61-bb563c58a77a"
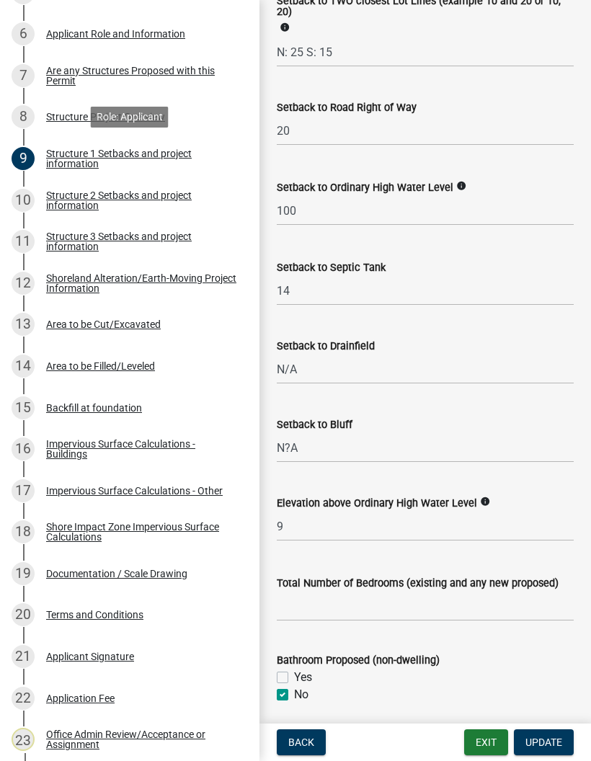
scroll to position [1260, 0]
